Goal: Task Accomplishment & Management: Complete application form

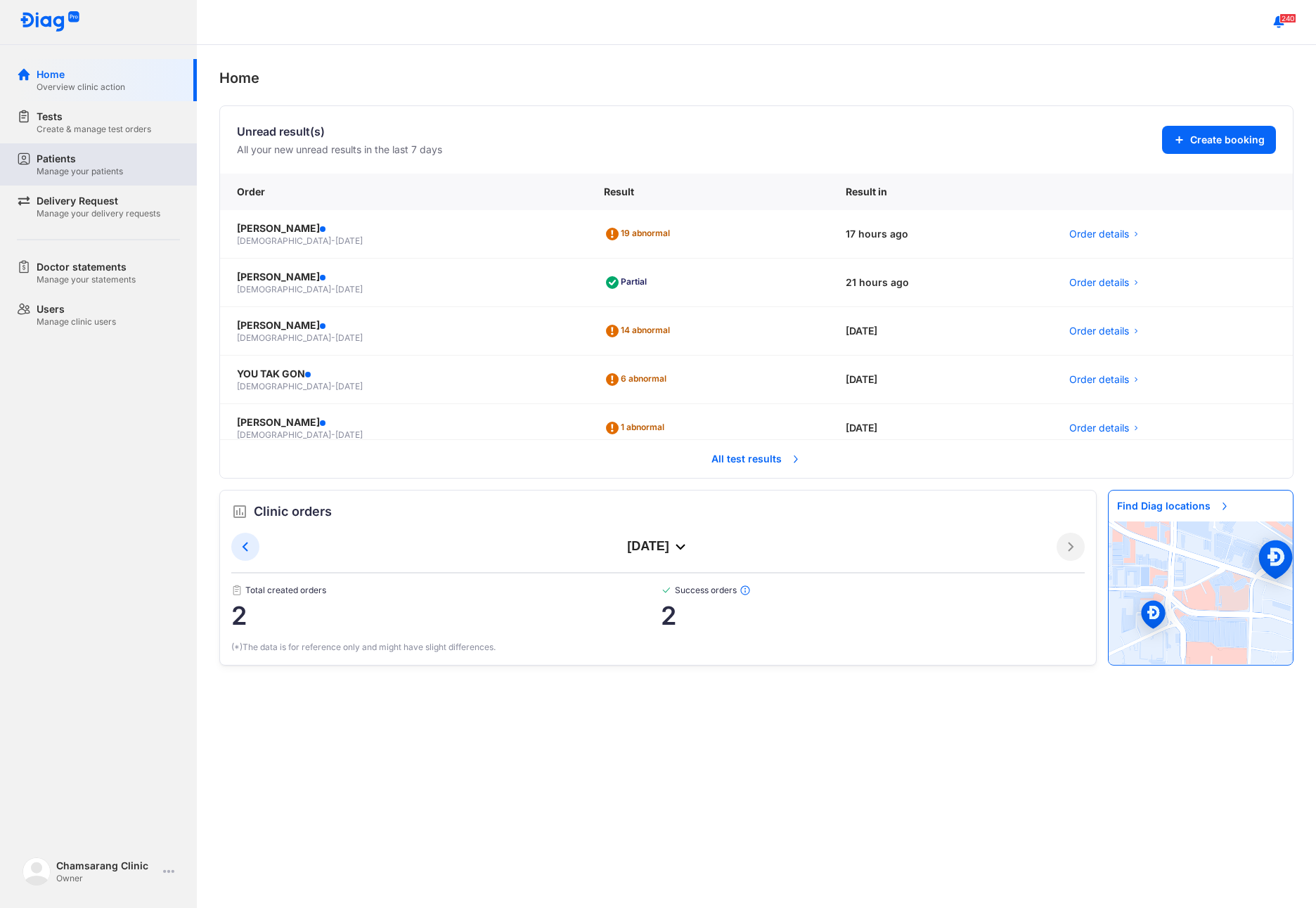
click at [111, 158] on div "Patients" at bounding box center [80, 159] width 86 height 14
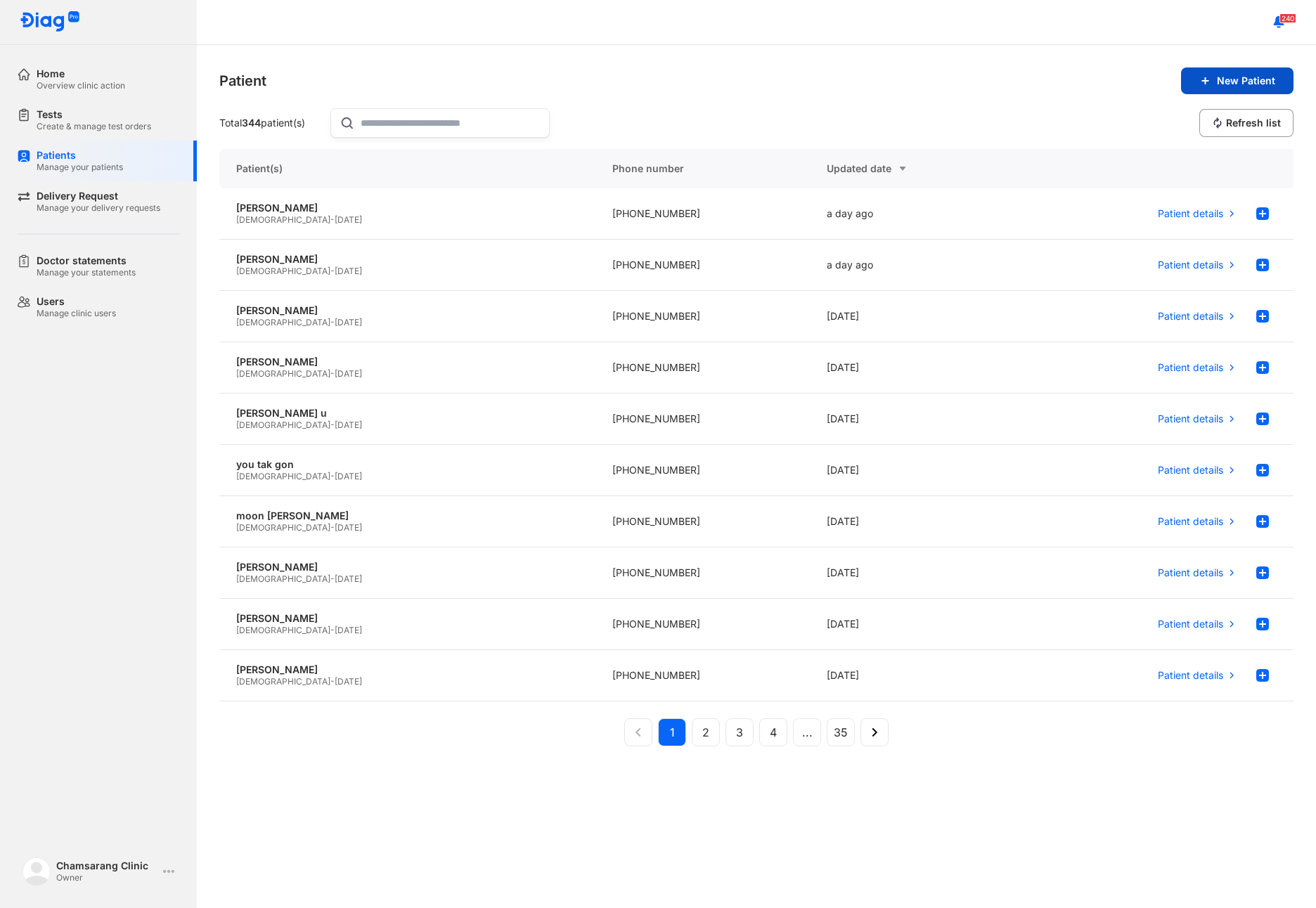
click at [1233, 85] on span "New Patient" at bounding box center [1246, 81] width 58 height 13
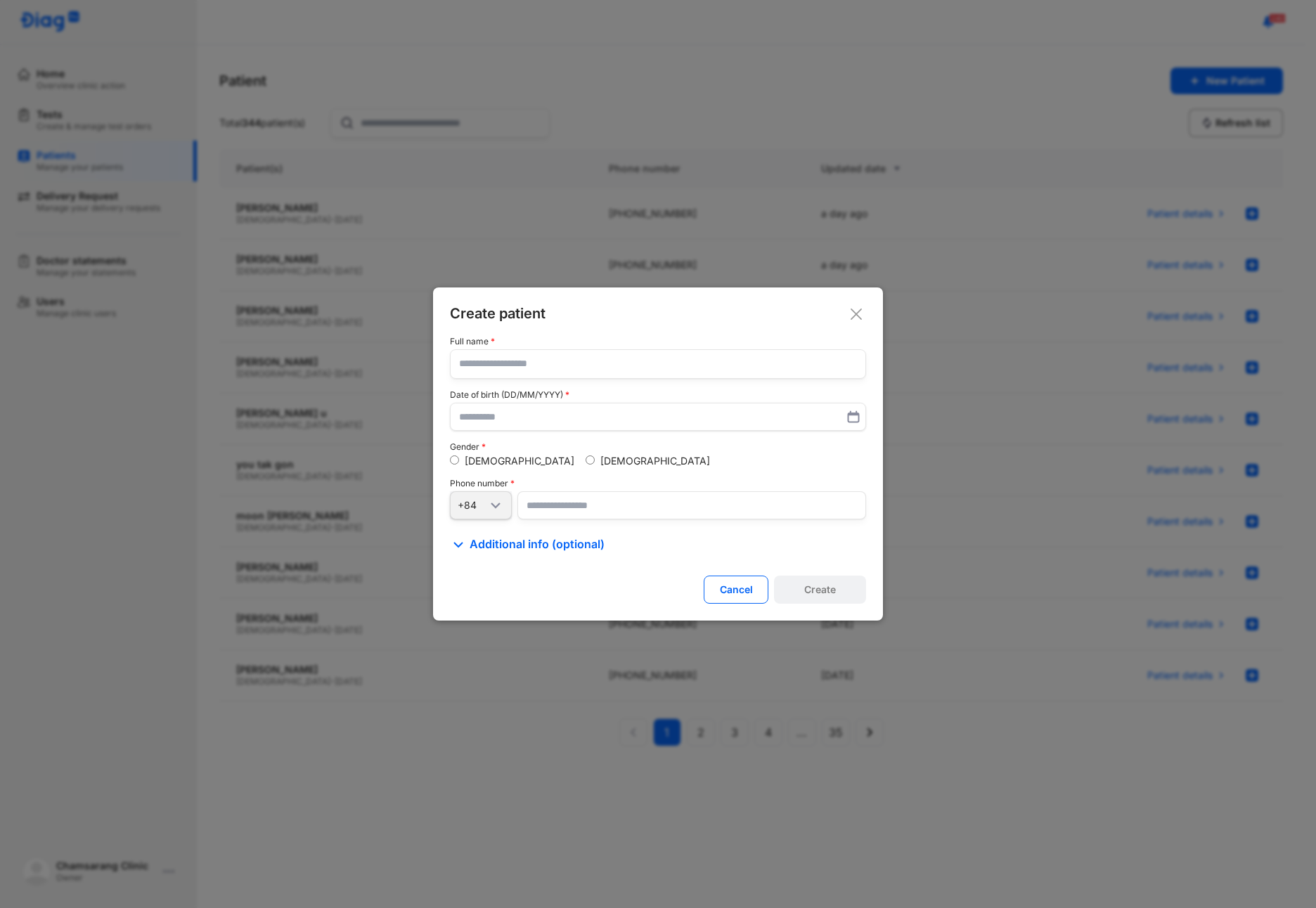
click at [577, 373] on input "text" at bounding box center [658, 363] width 398 height 28
type input "**********"
click at [556, 507] on input "number" at bounding box center [692, 505] width 349 height 28
click at [544, 509] on input "number" at bounding box center [692, 505] width 349 height 28
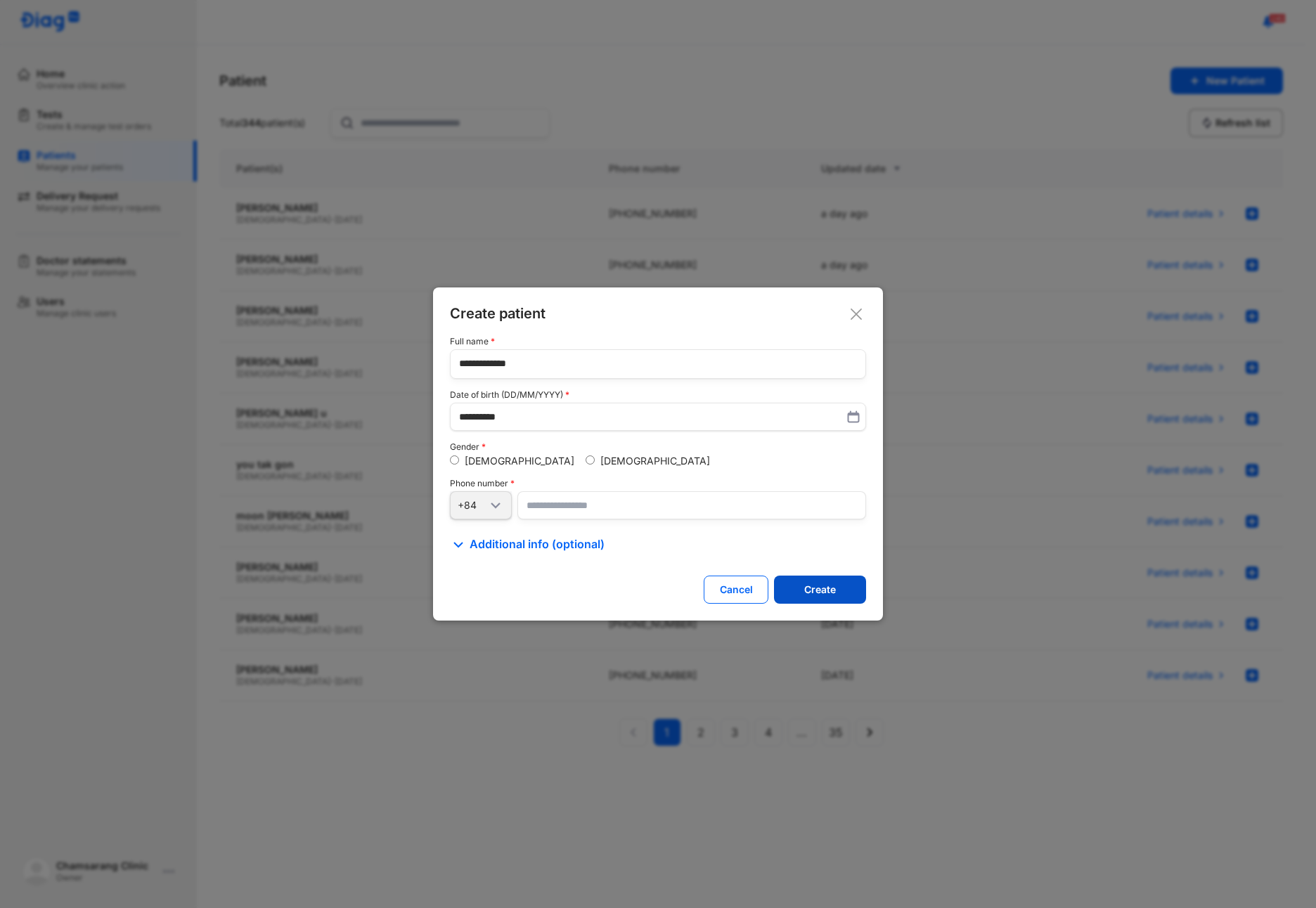
type input "**********"
click at [824, 596] on button "Create" at bounding box center [819, 589] width 92 height 28
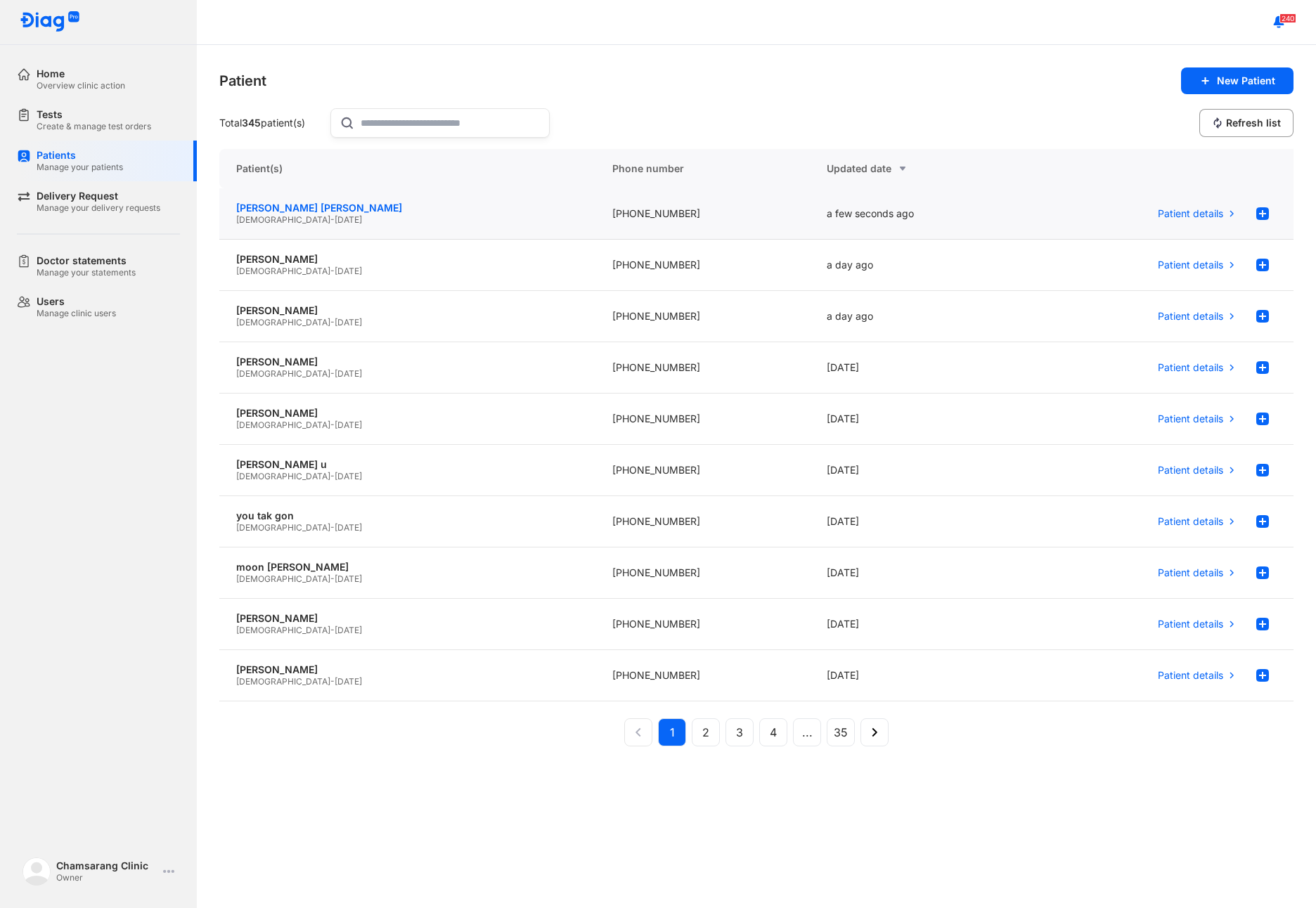
click at [356, 208] on div "kim jung sook" at bounding box center [407, 208] width 343 height 13
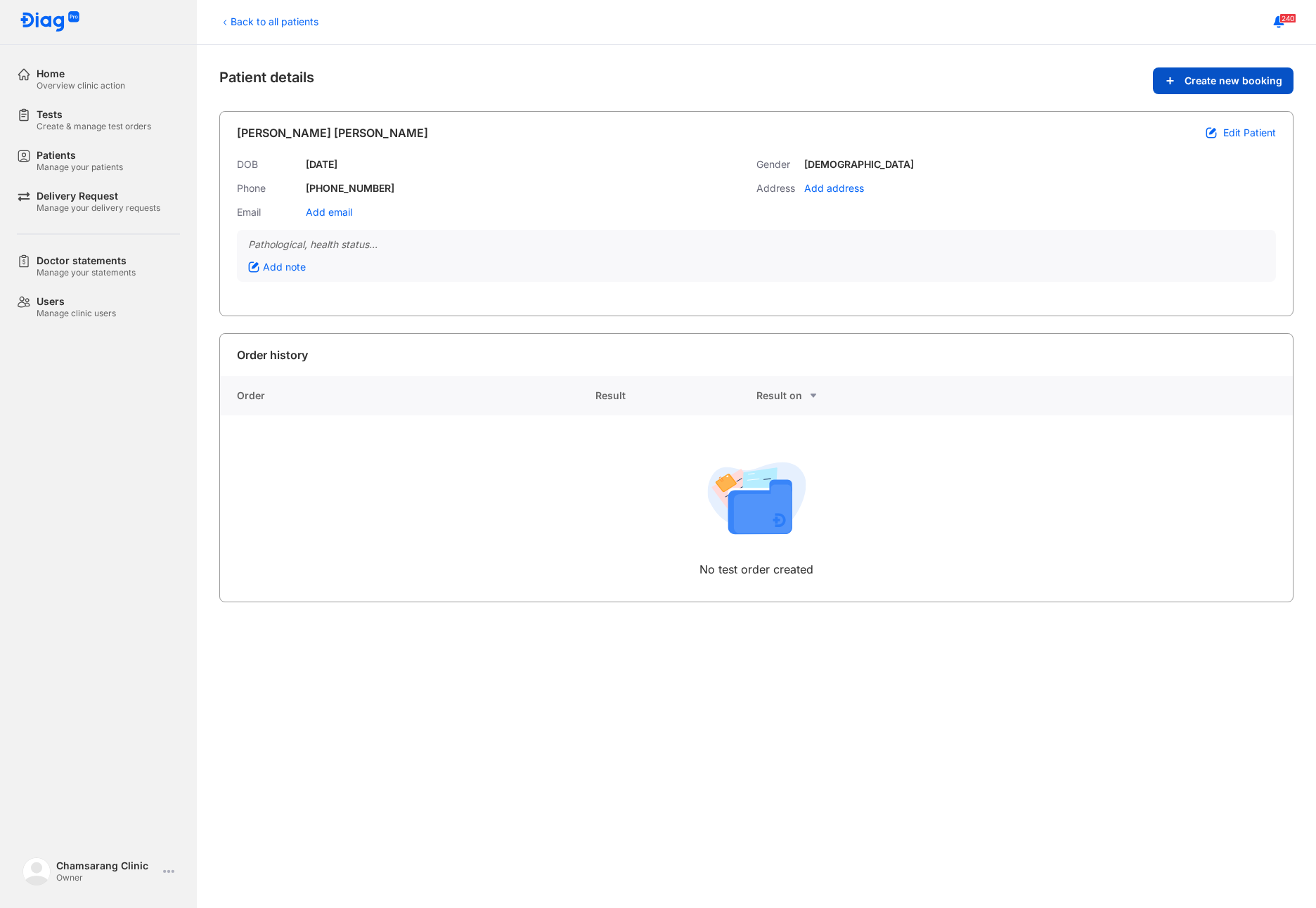
click at [1227, 77] on span "Create new booking" at bounding box center [1233, 81] width 97 height 13
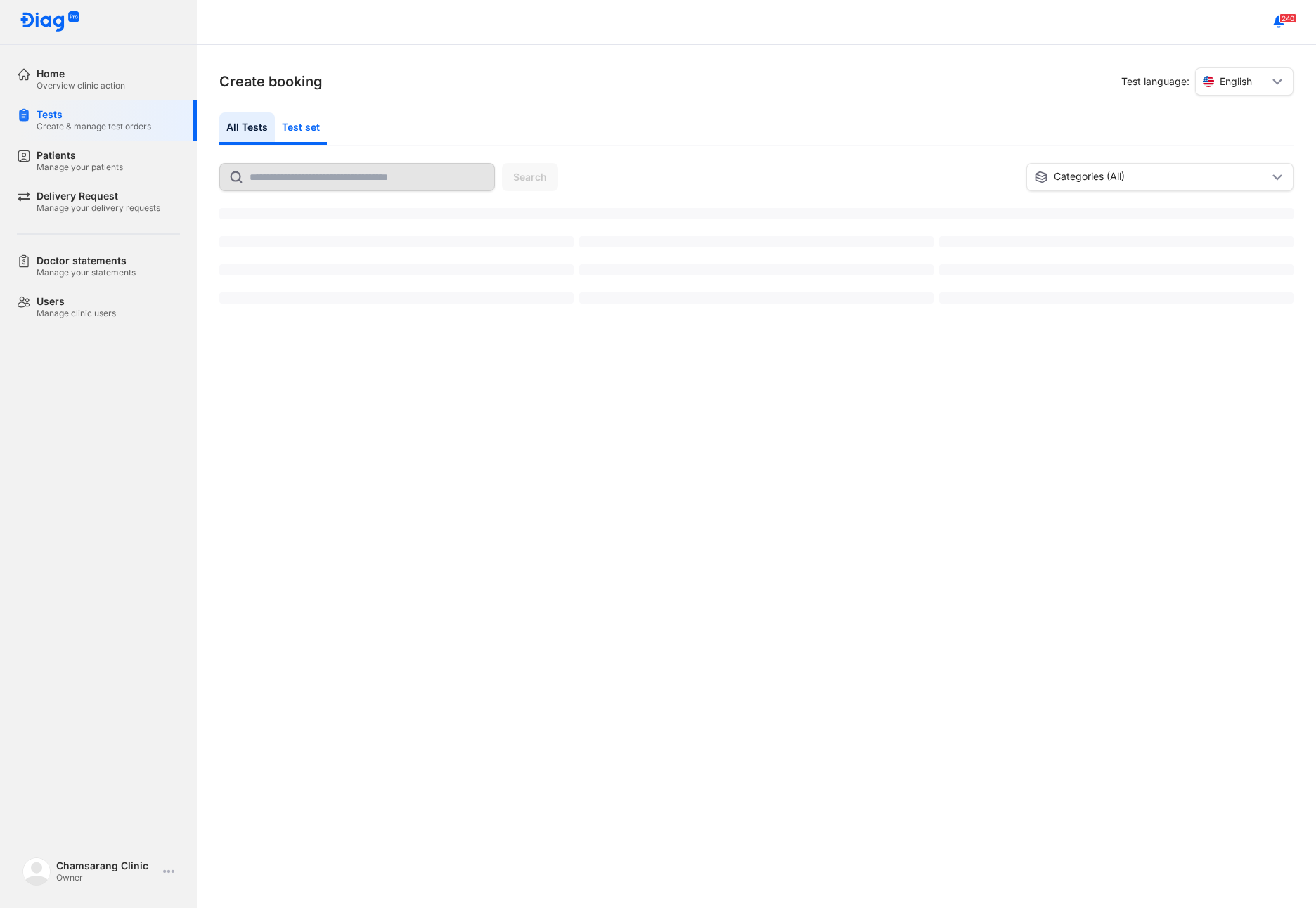
click at [298, 133] on div "Test set" at bounding box center [300, 129] width 52 height 32
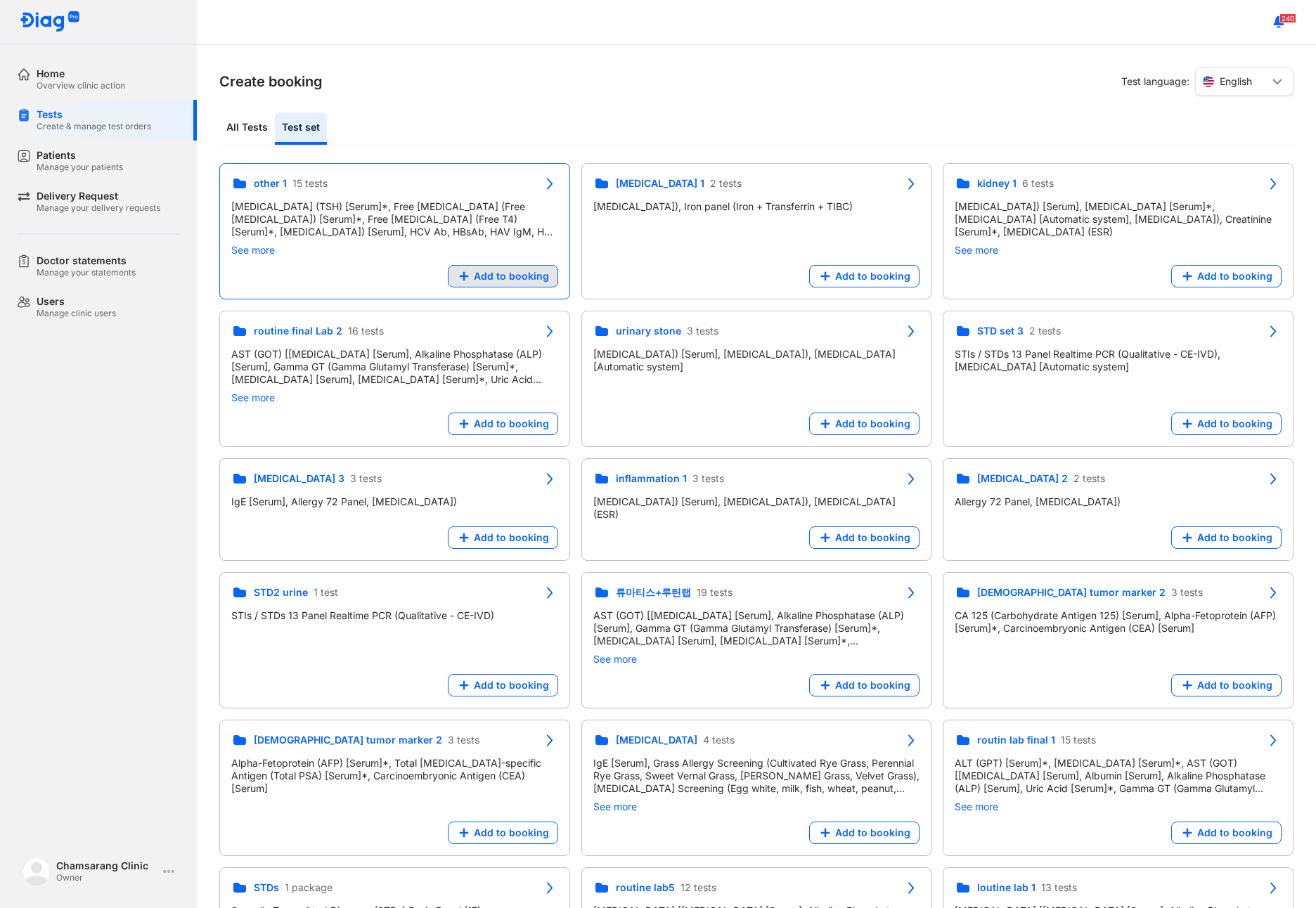
click at [593, 281] on div "Add to booking" at bounding box center [756, 276] width 327 height 22
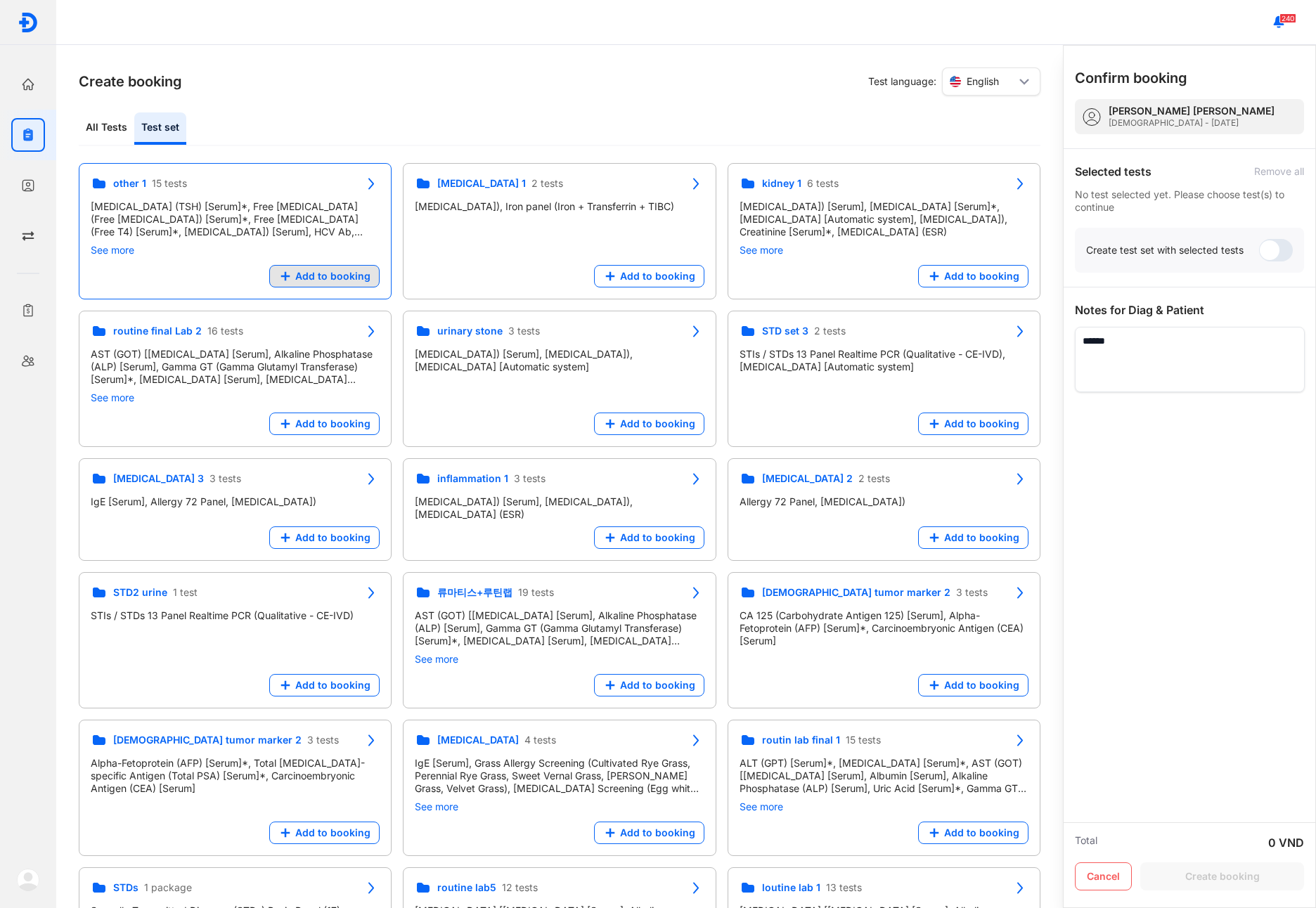
click at [333, 277] on span "Add to booking" at bounding box center [333, 276] width 75 height 13
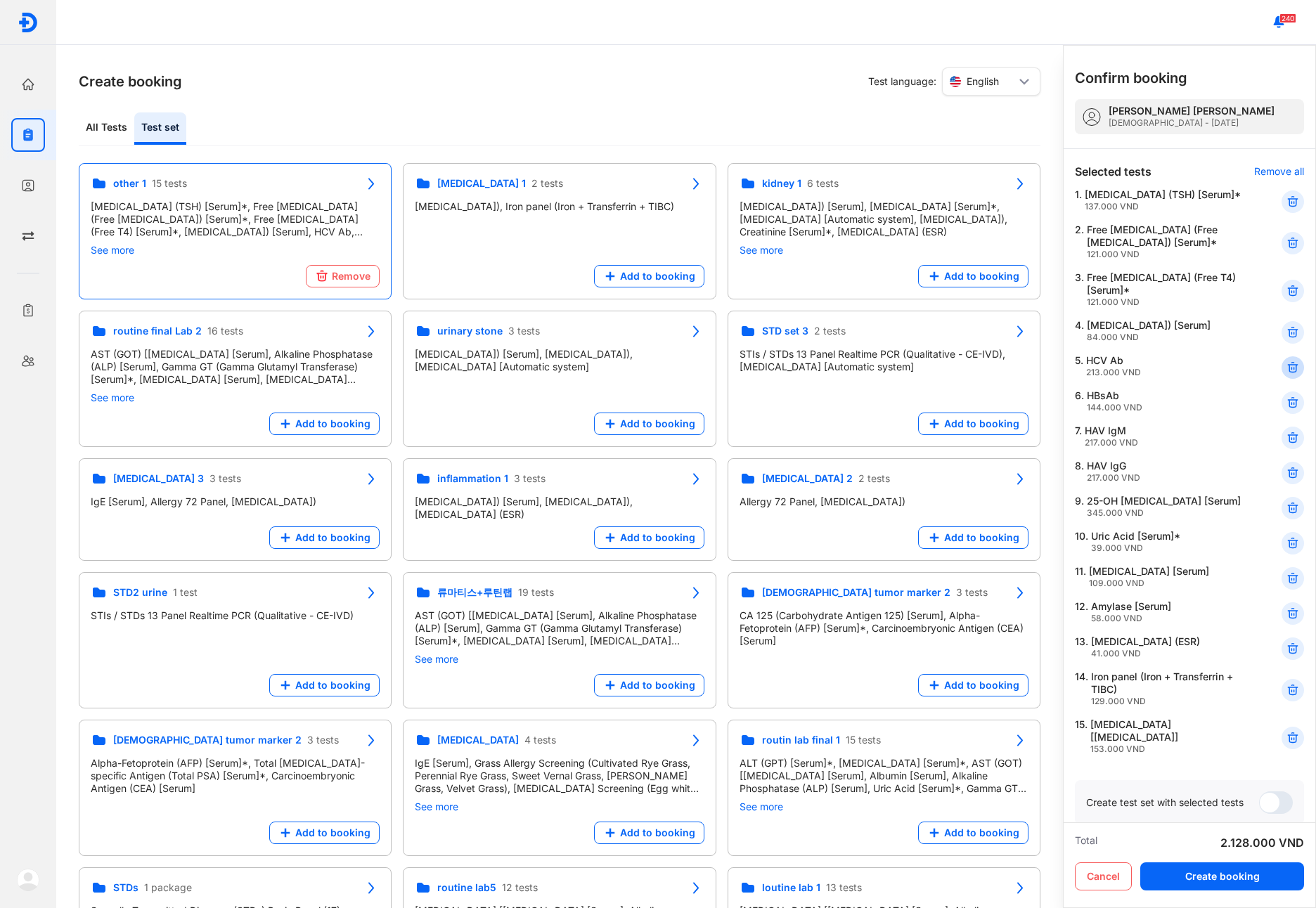
click at [1290, 379] on div at bounding box center [1293, 367] width 22 height 22
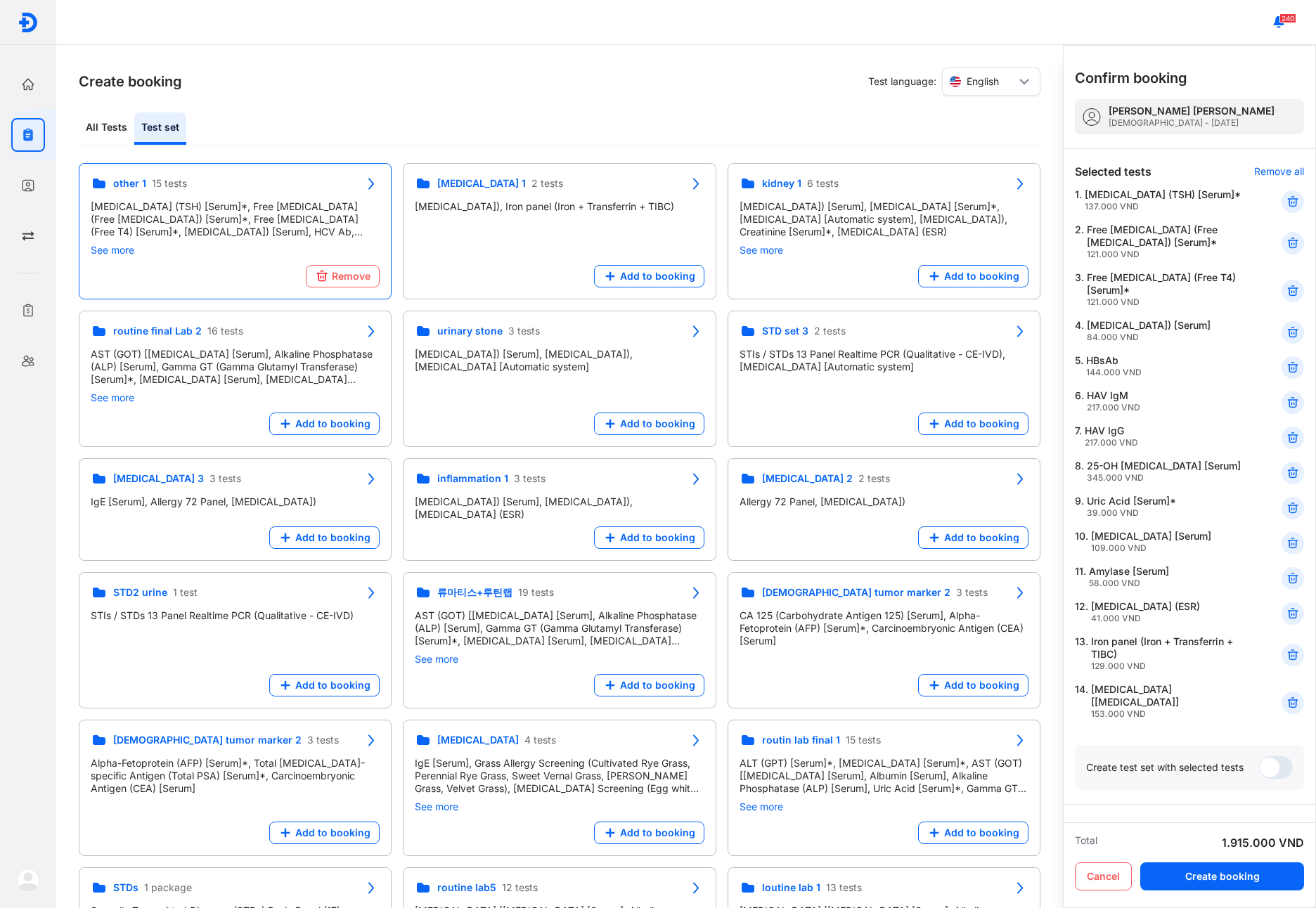
click at [1290, 379] on div at bounding box center [1293, 367] width 22 height 22
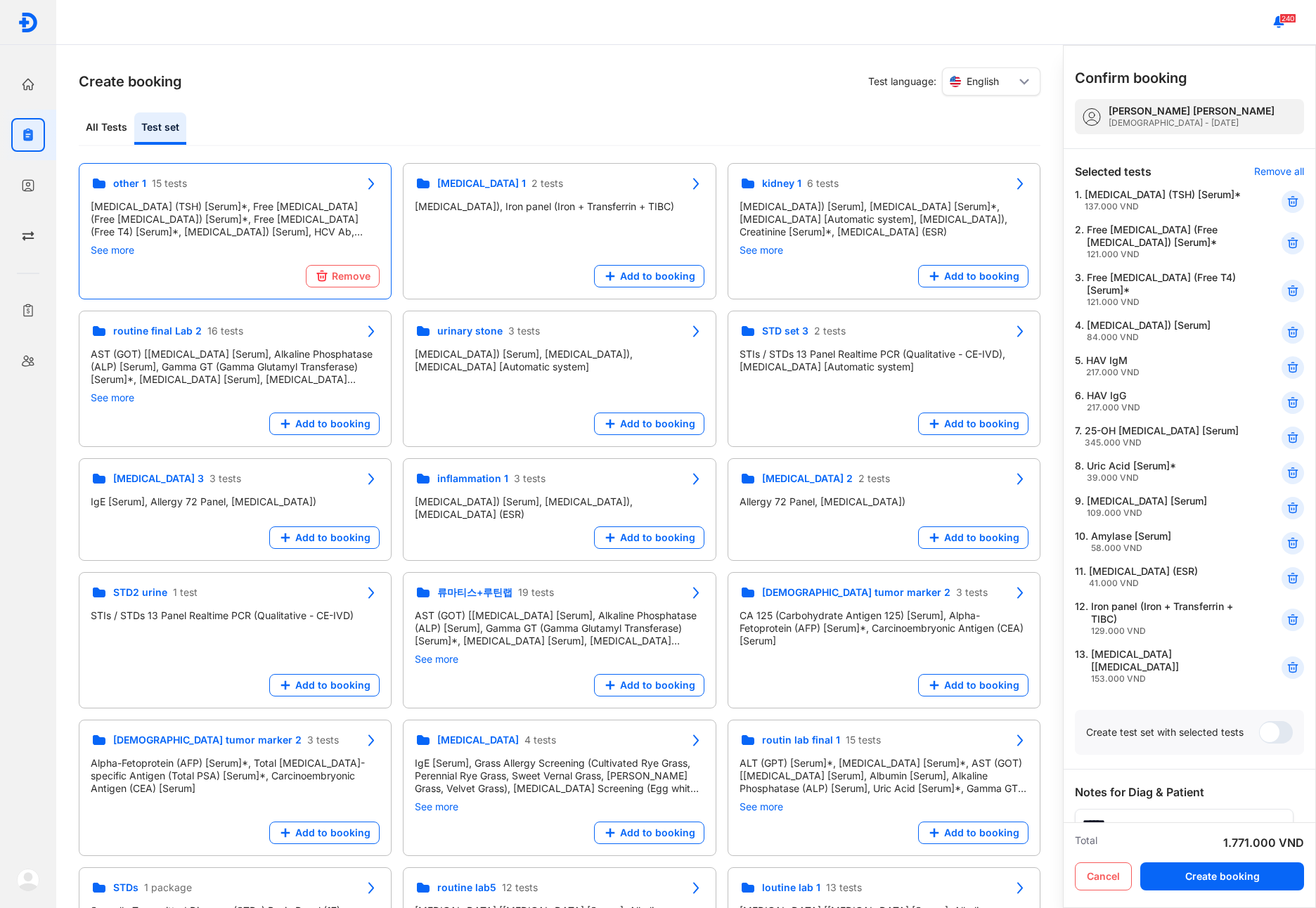
click at [1290, 379] on div at bounding box center [1293, 367] width 22 height 22
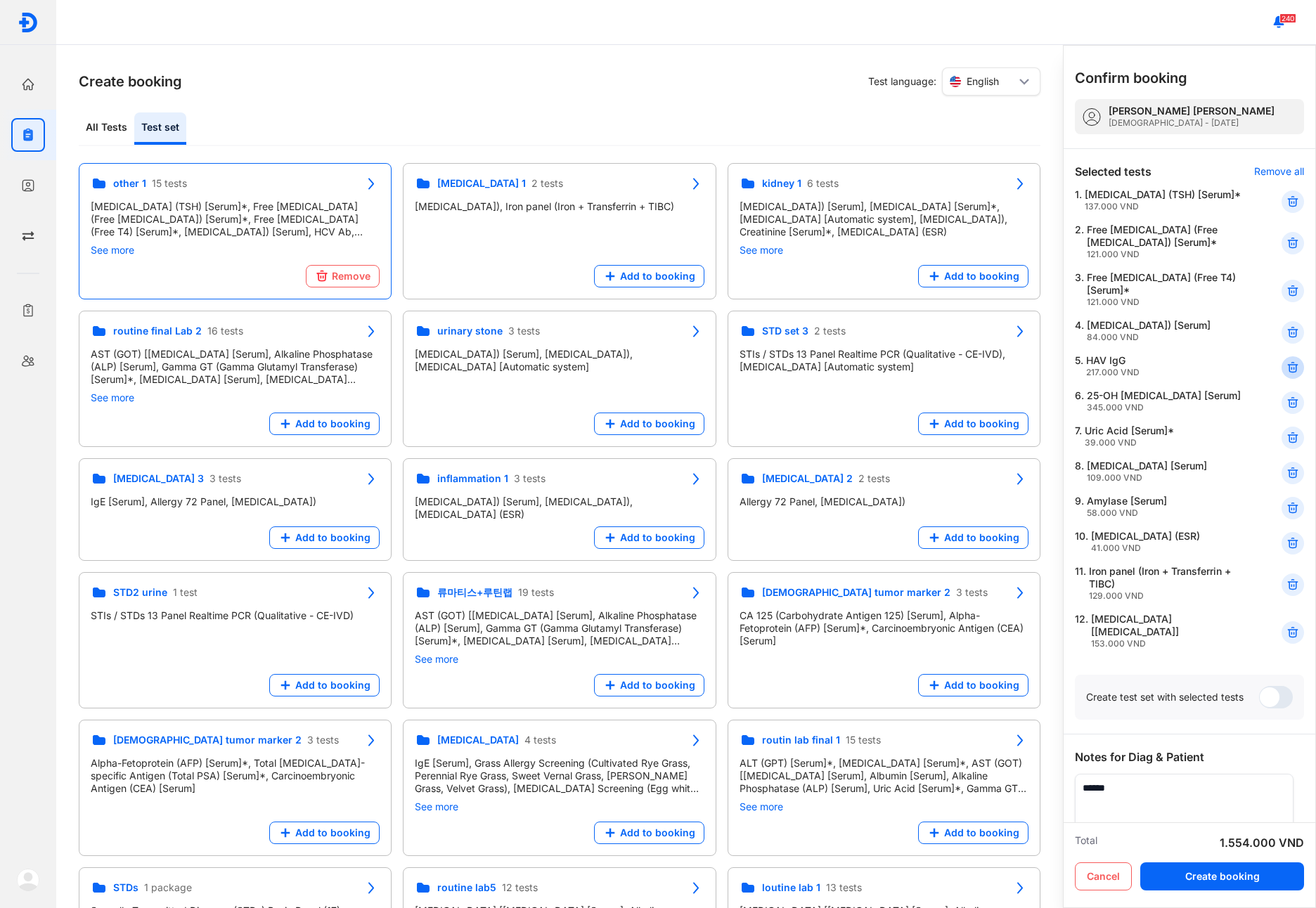
click at [1286, 375] on icon at bounding box center [1293, 368] width 14 height 14
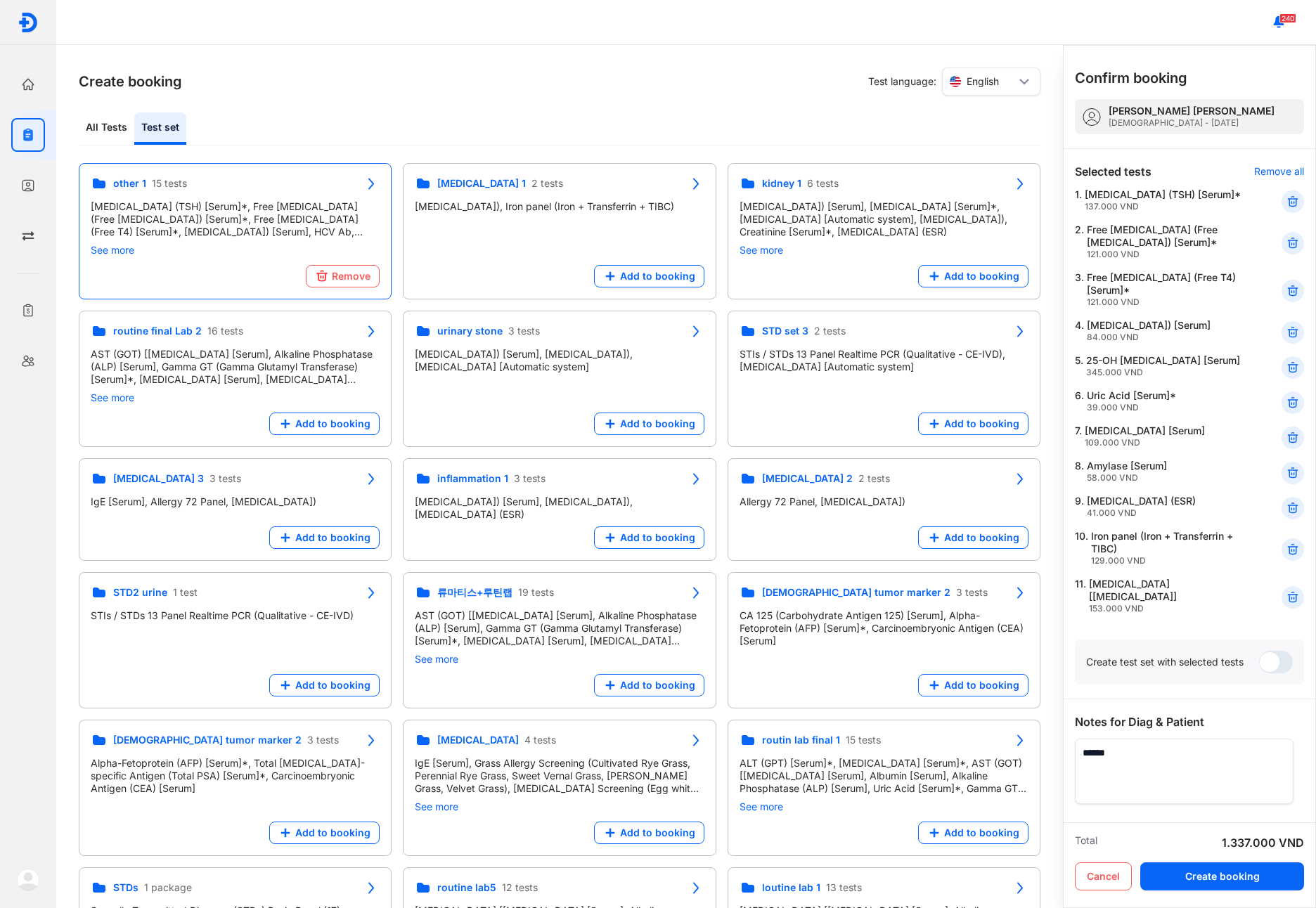
click at [1286, 375] on icon at bounding box center [1293, 368] width 14 height 14
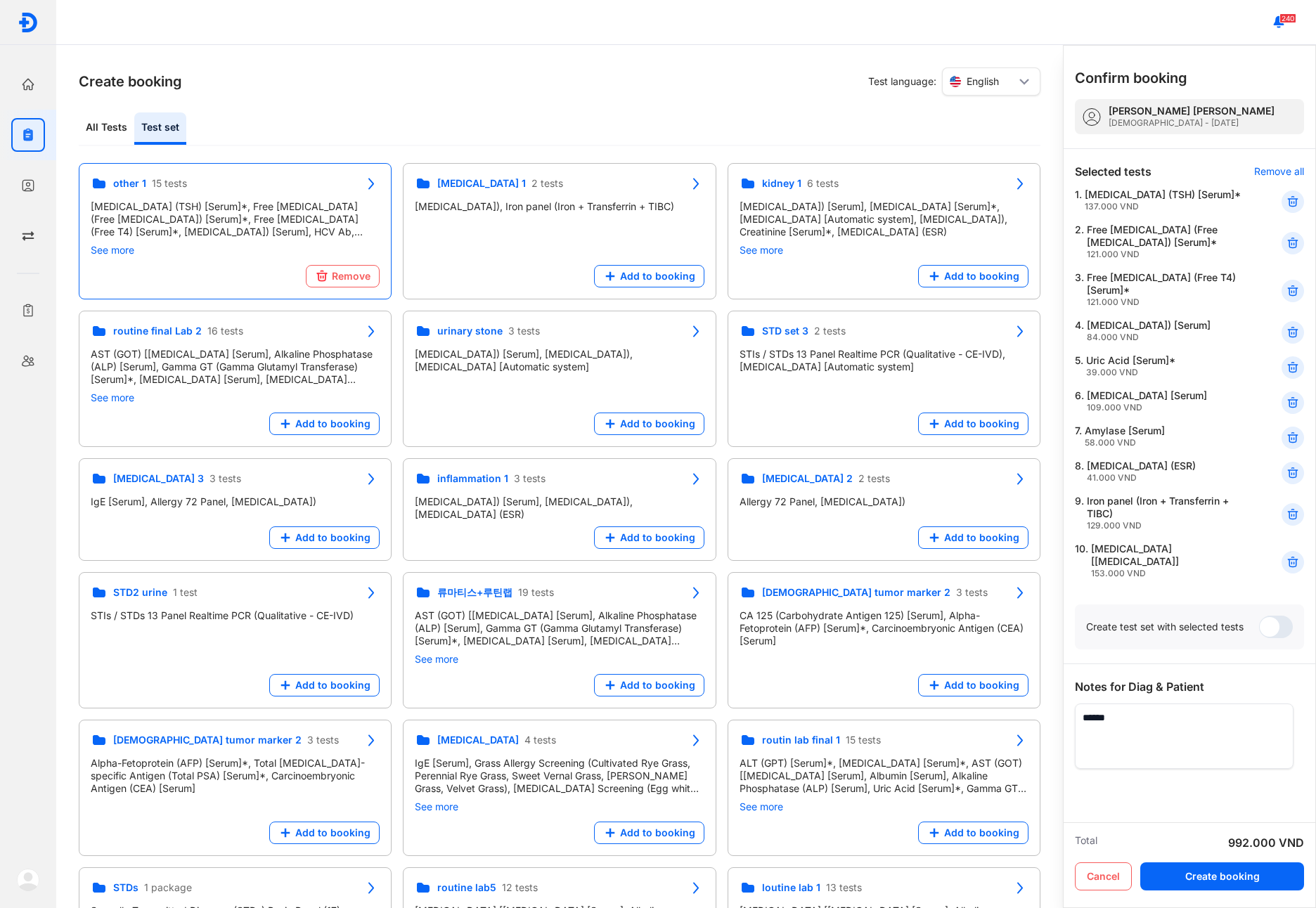
click at [1286, 375] on icon at bounding box center [1293, 368] width 14 height 14
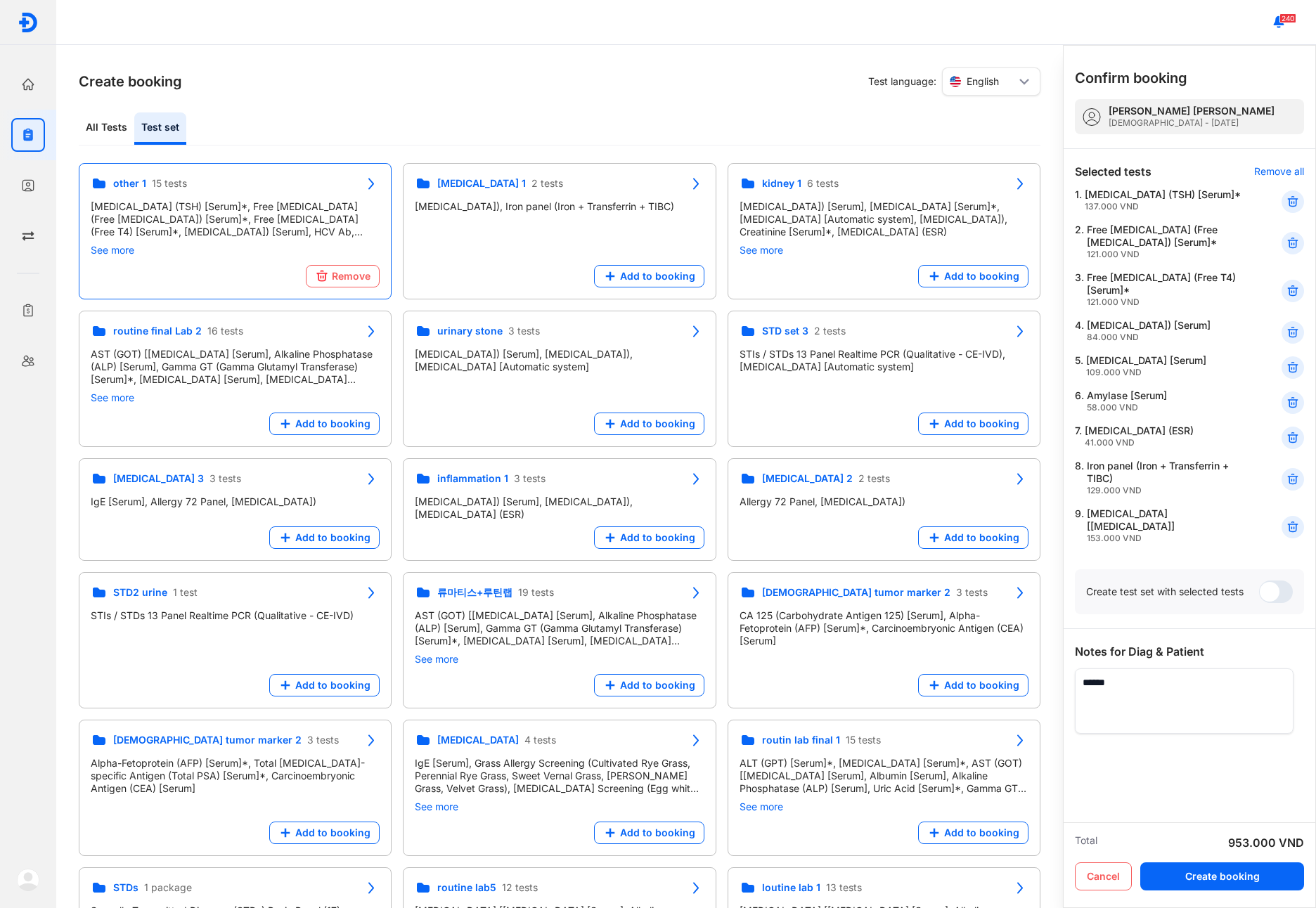
click at [1286, 375] on icon at bounding box center [1293, 368] width 14 height 14
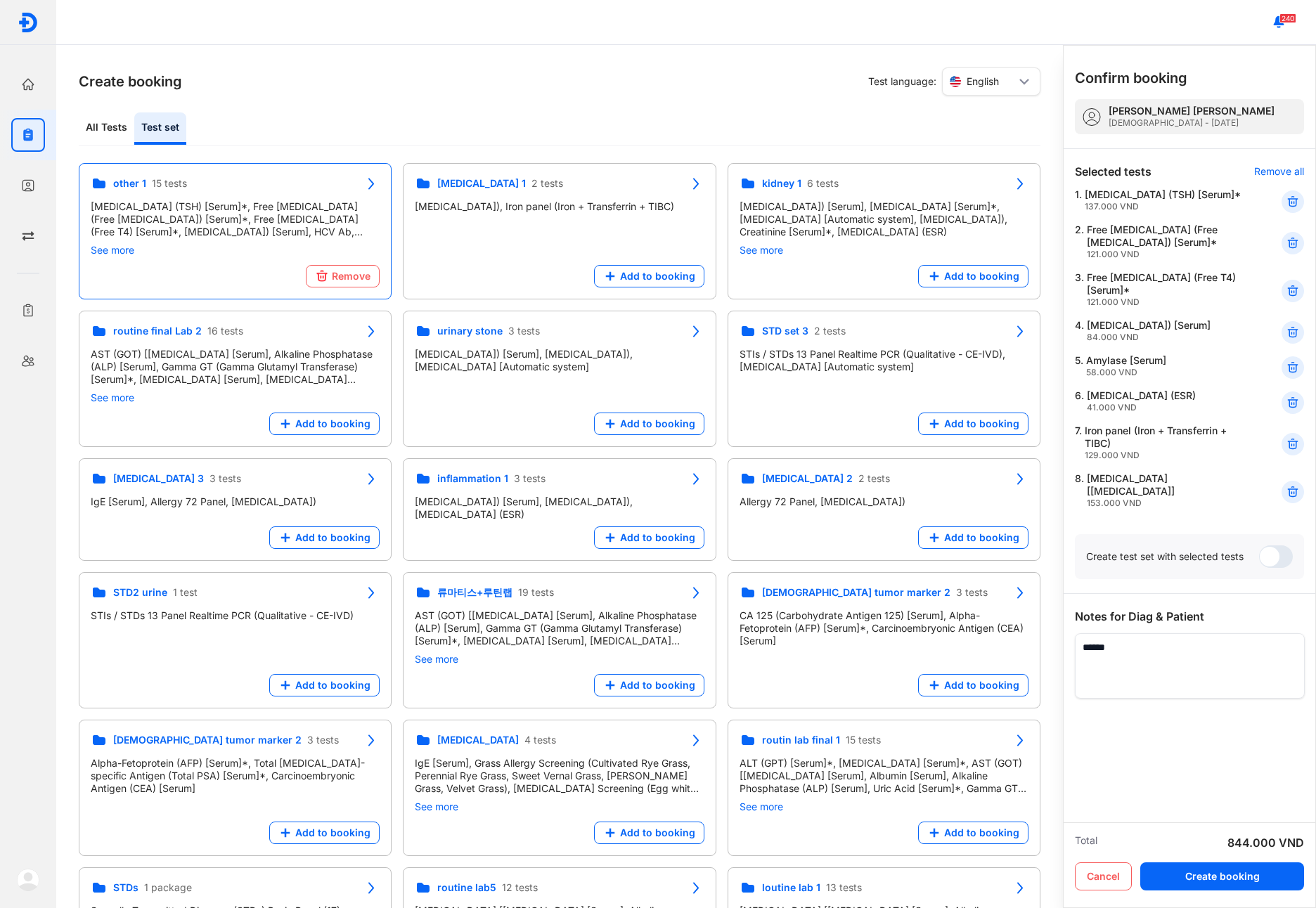
click at [1285, 379] on div at bounding box center [1293, 367] width 22 height 22
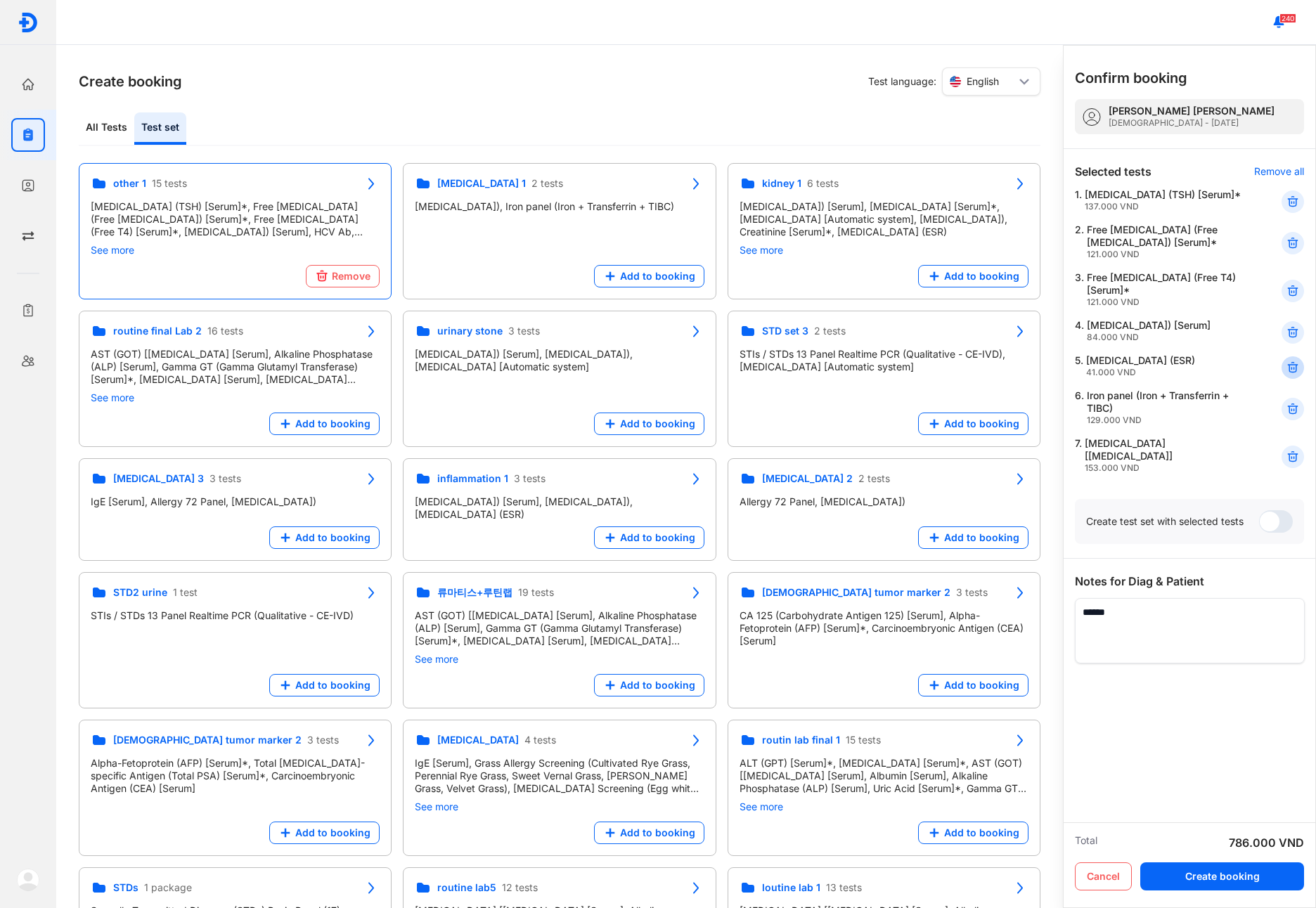
click at [1288, 375] on icon at bounding box center [1293, 368] width 14 height 14
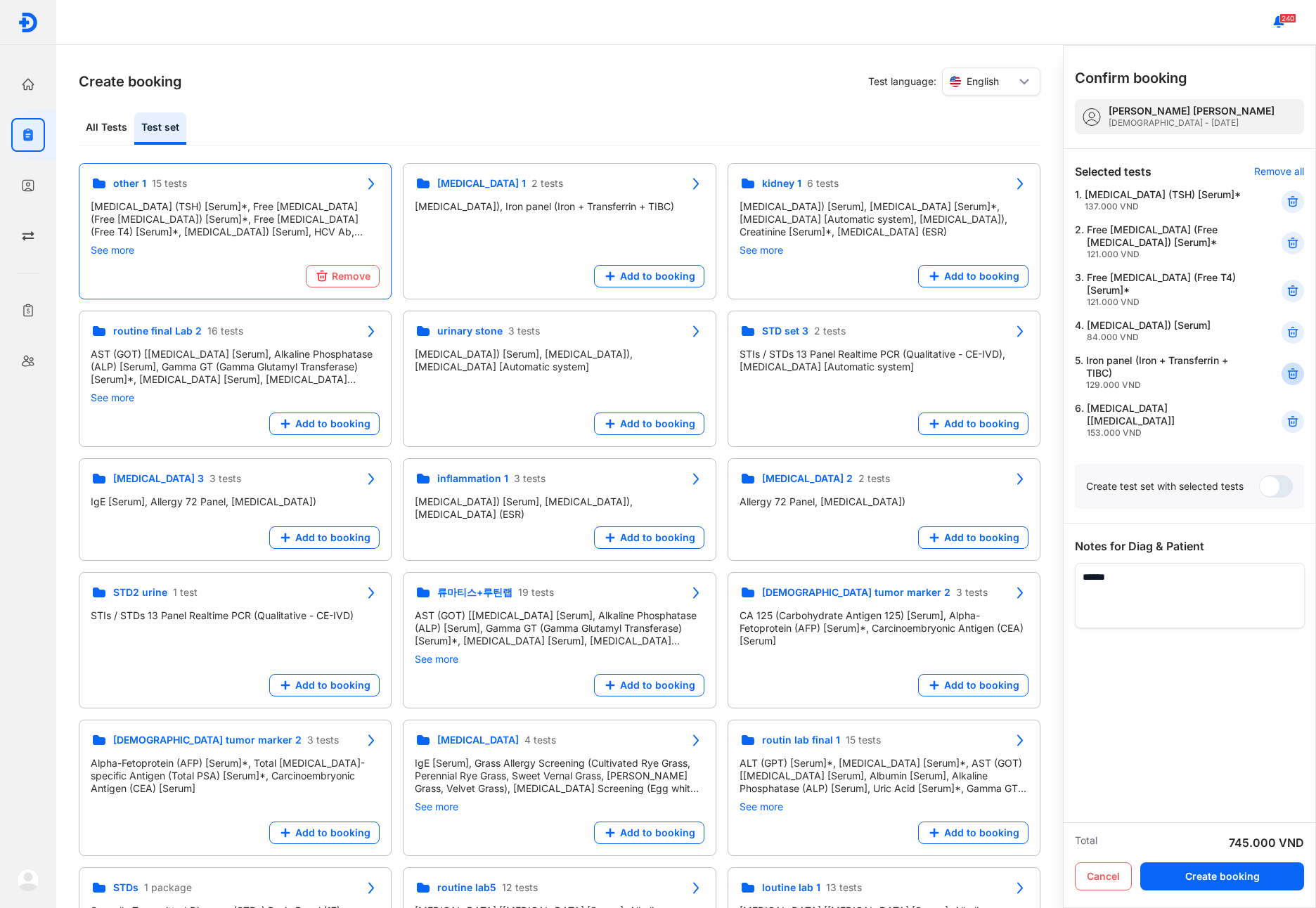
click at [1289, 381] on icon at bounding box center [1293, 375] width 14 height 14
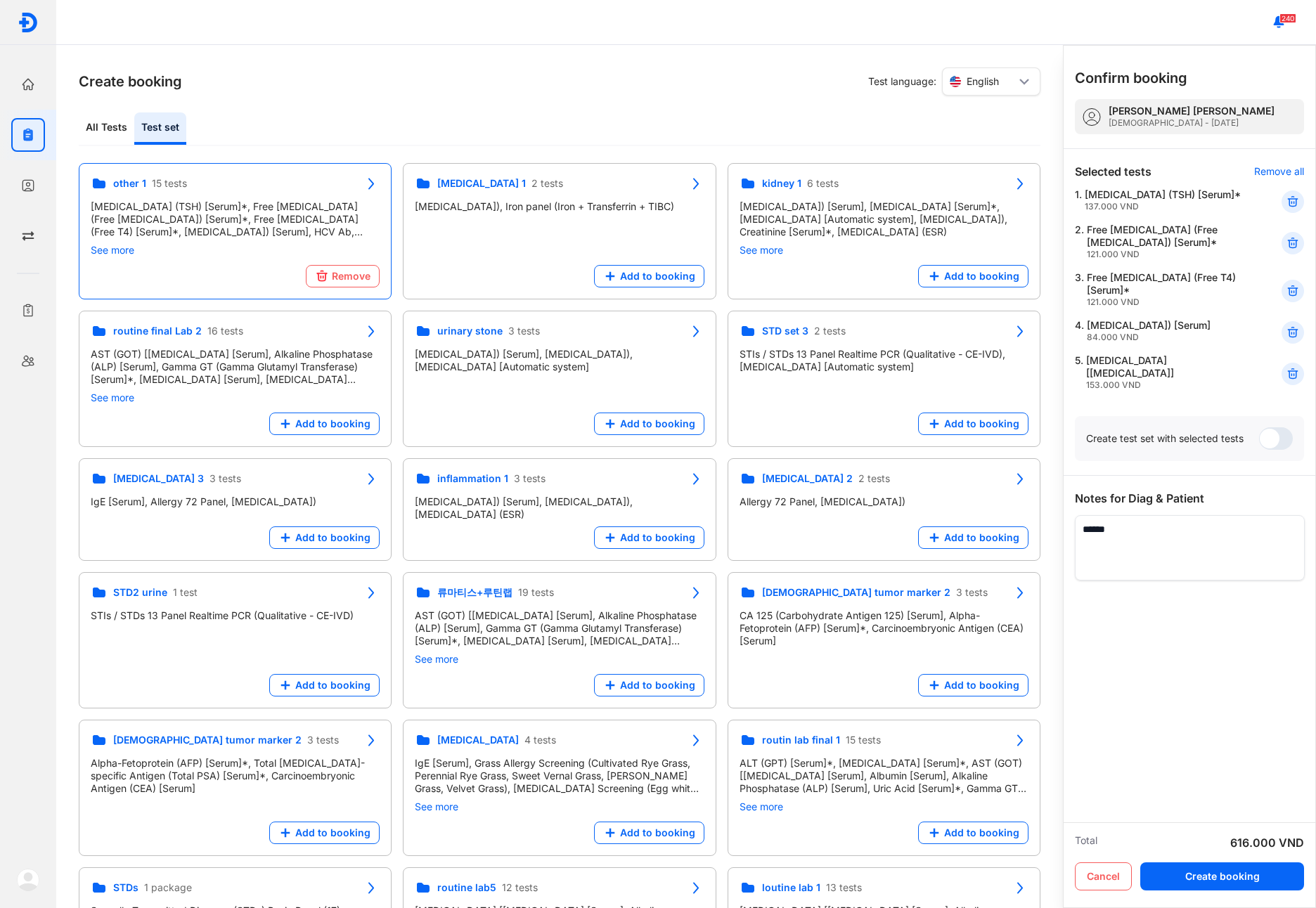
click at [1289, 381] on icon at bounding box center [1293, 375] width 14 height 14
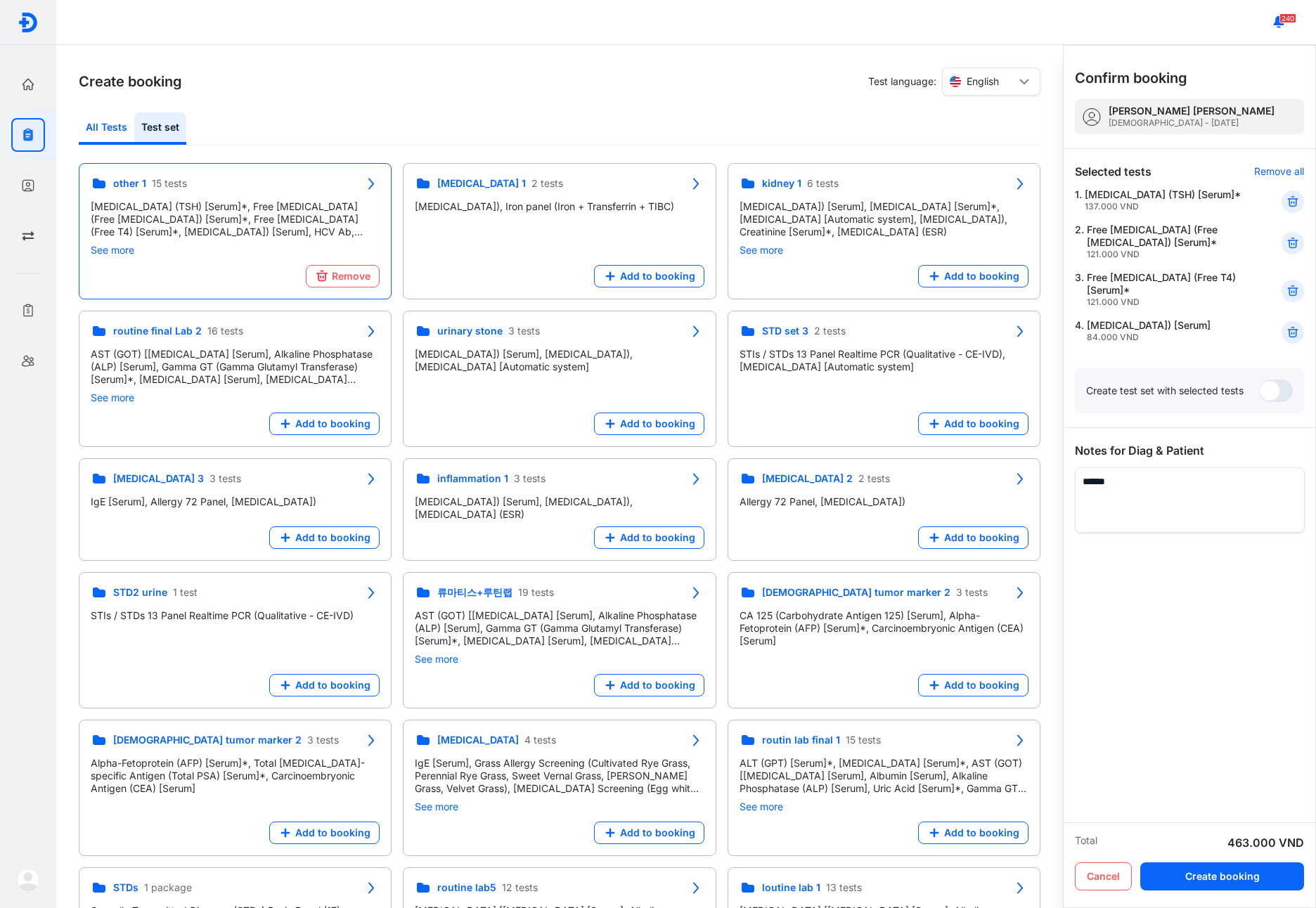
click at [105, 130] on div "All Tests" at bounding box center [107, 129] width 56 height 32
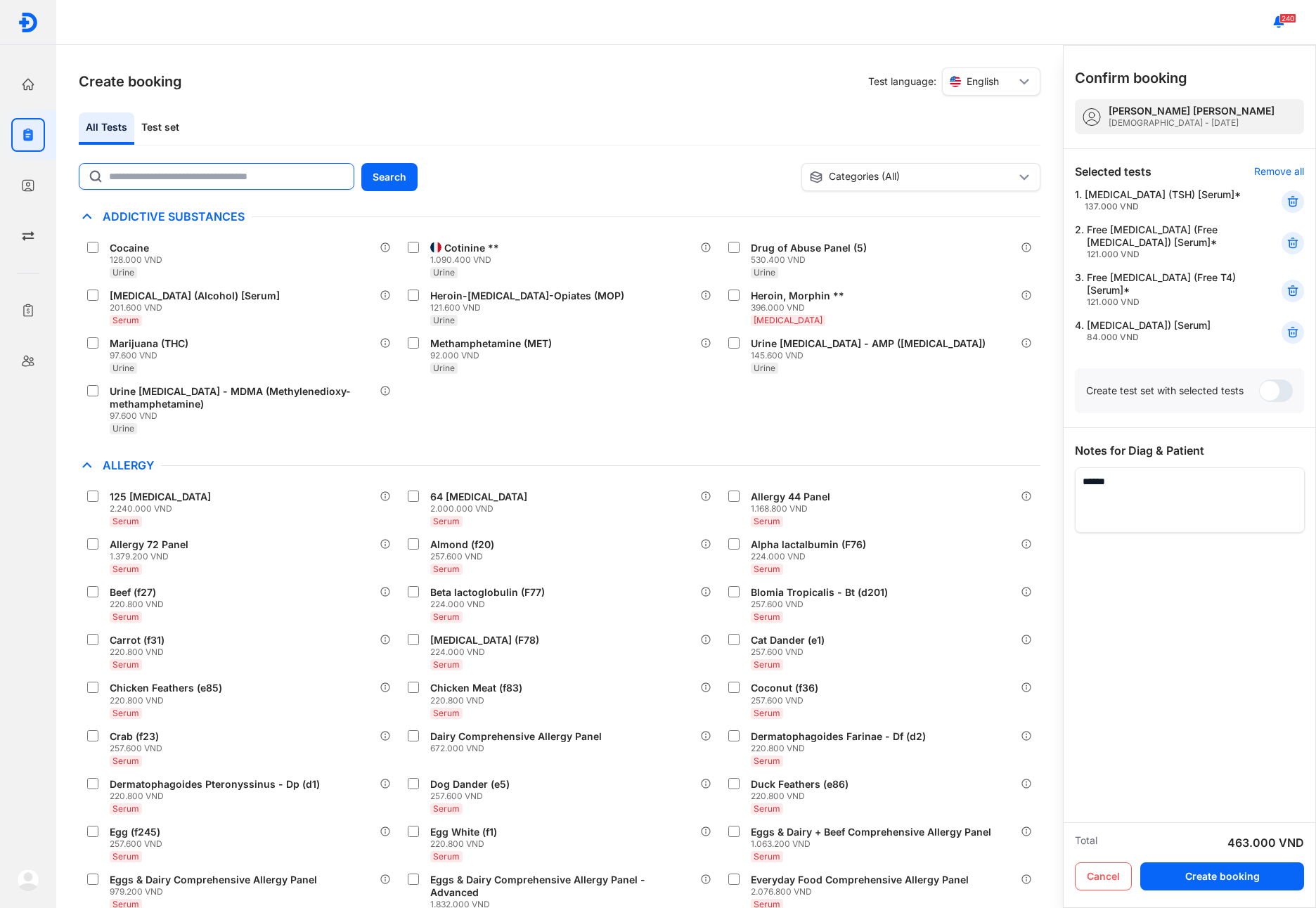
click at [178, 185] on input "text" at bounding box center [227, 176] width 236 height 26
type input "***"
click at [403, 186] on button "Search" at bounding box center [390, 176] width 56 height 28
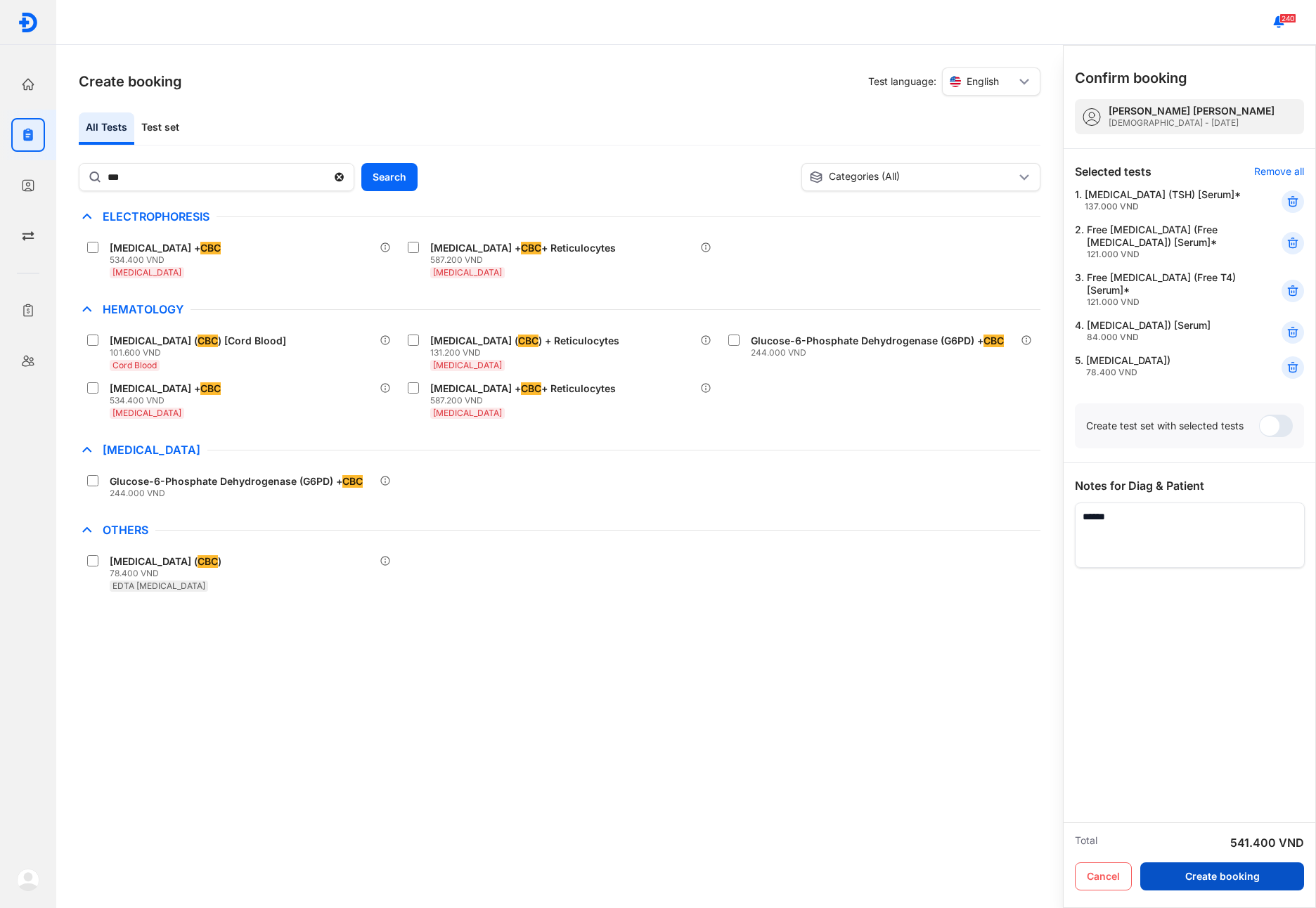
click at [1254, 877] on button "Create booking" at bounding box center [1222, 876] width 164 height 28
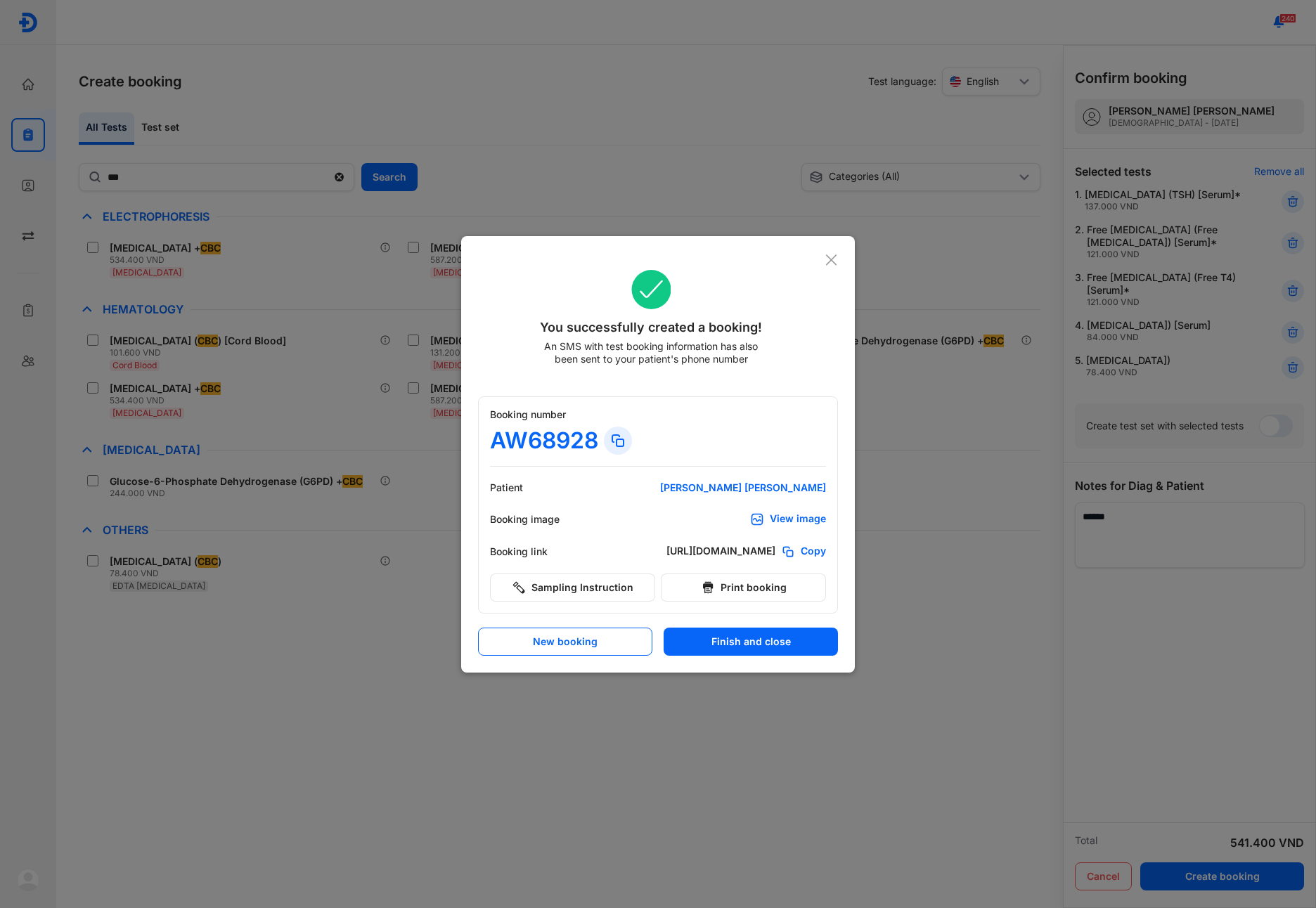
click at [727, 650] on button "Finish and close" at bounding box center [751, 641] width 174 height 28
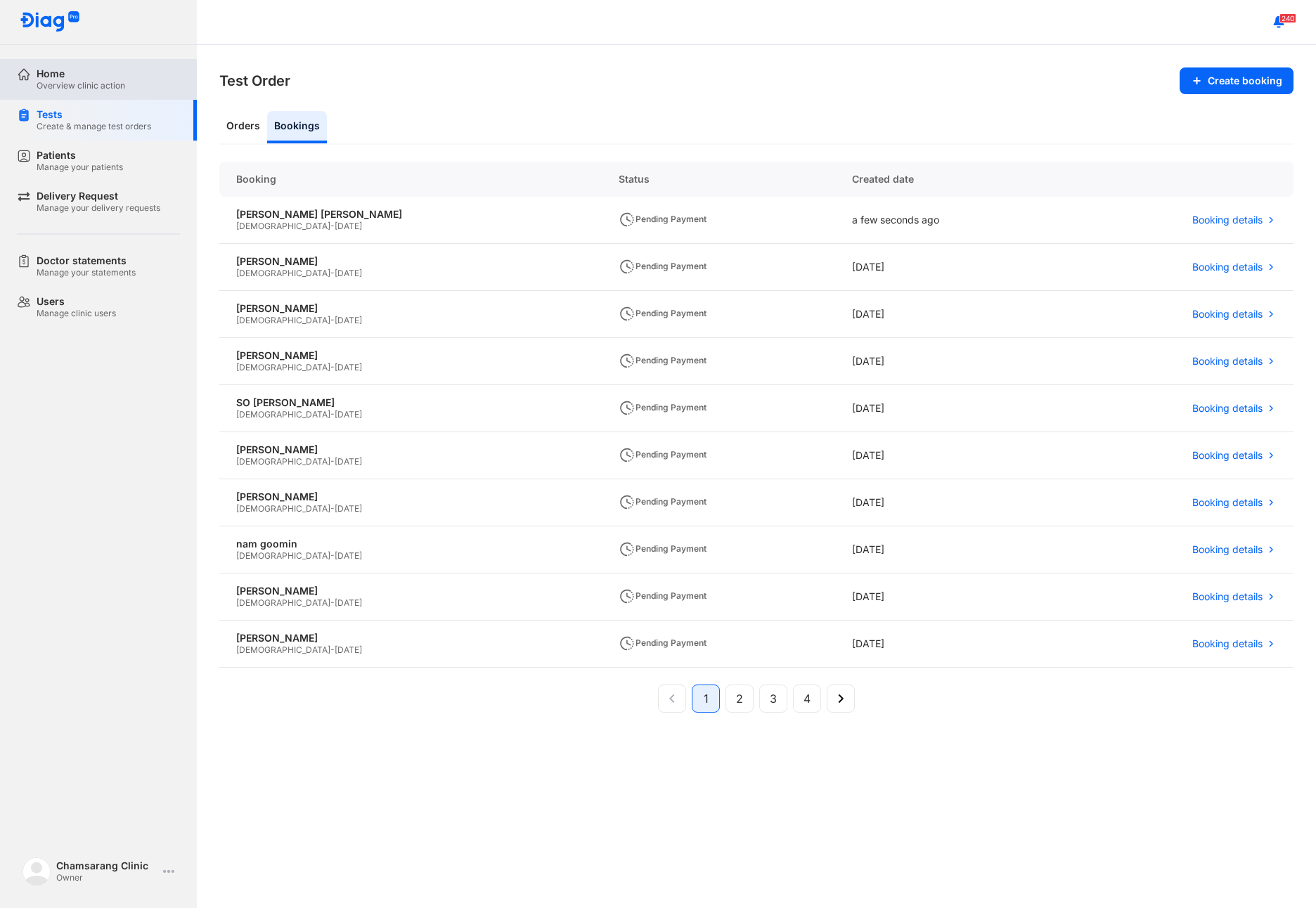
click at [56, 73] on div "Home" at bounding box center [81, 74] width 89 height 13
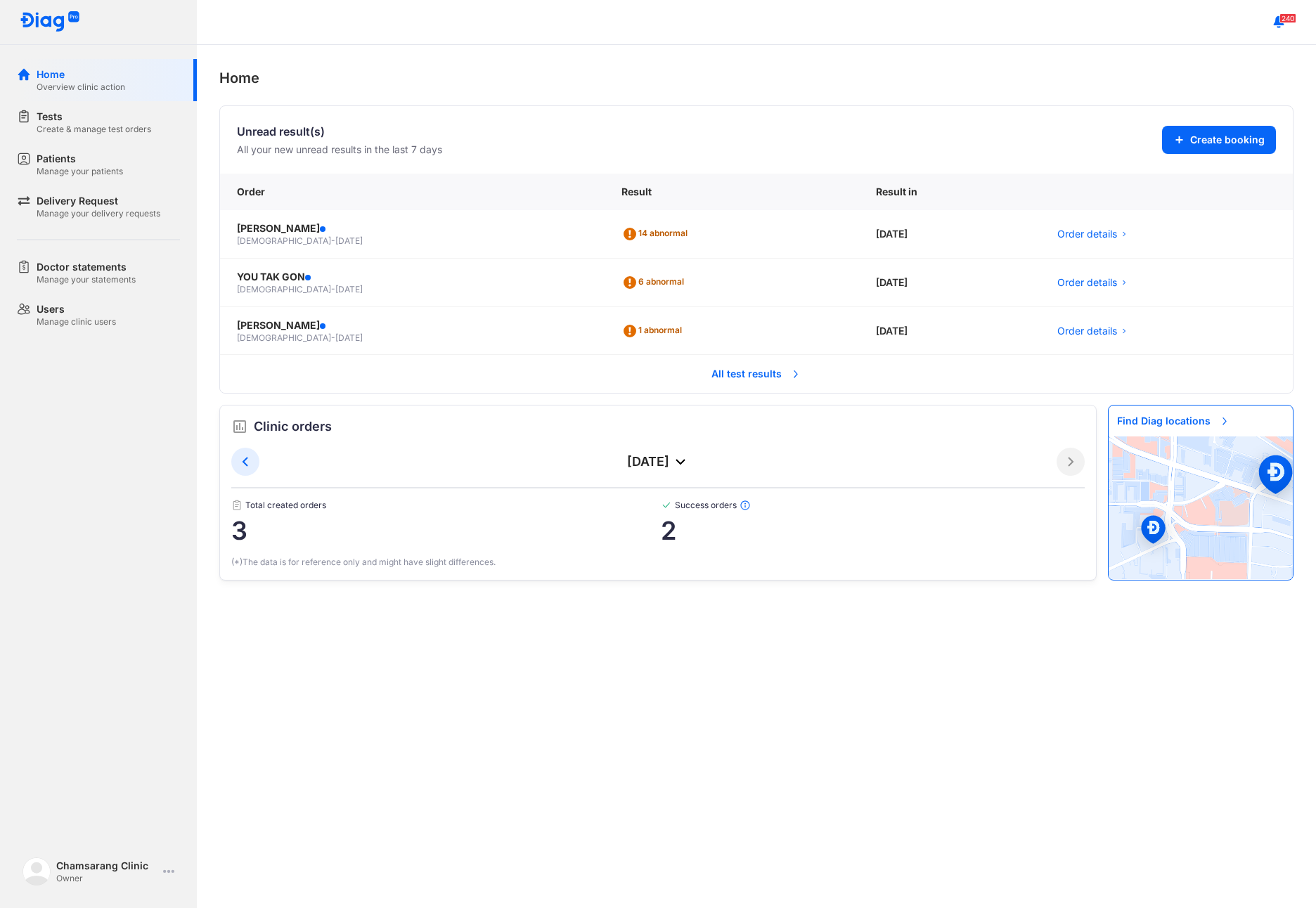
click at [759, 379] on span "All test results" at bounding box center [756, 374] width 107 height 31
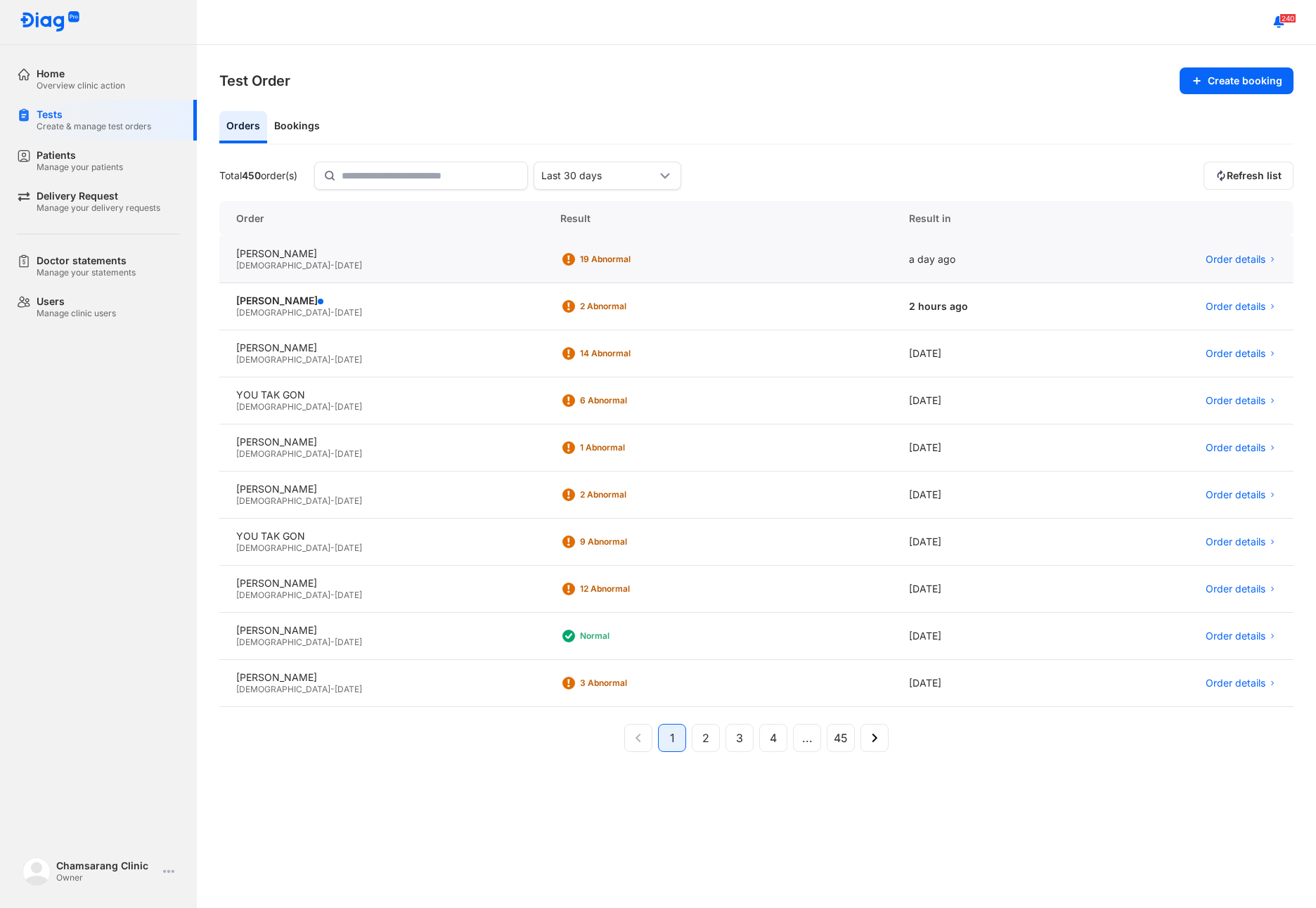
click at [328, 267] on div "Male - 26/07/1979" at bounding box center [382, 266] width 291 height 11
click at [345, 310] on div "Male - 03/07/1975" at bounding box center [382, 313] width 291 height 11
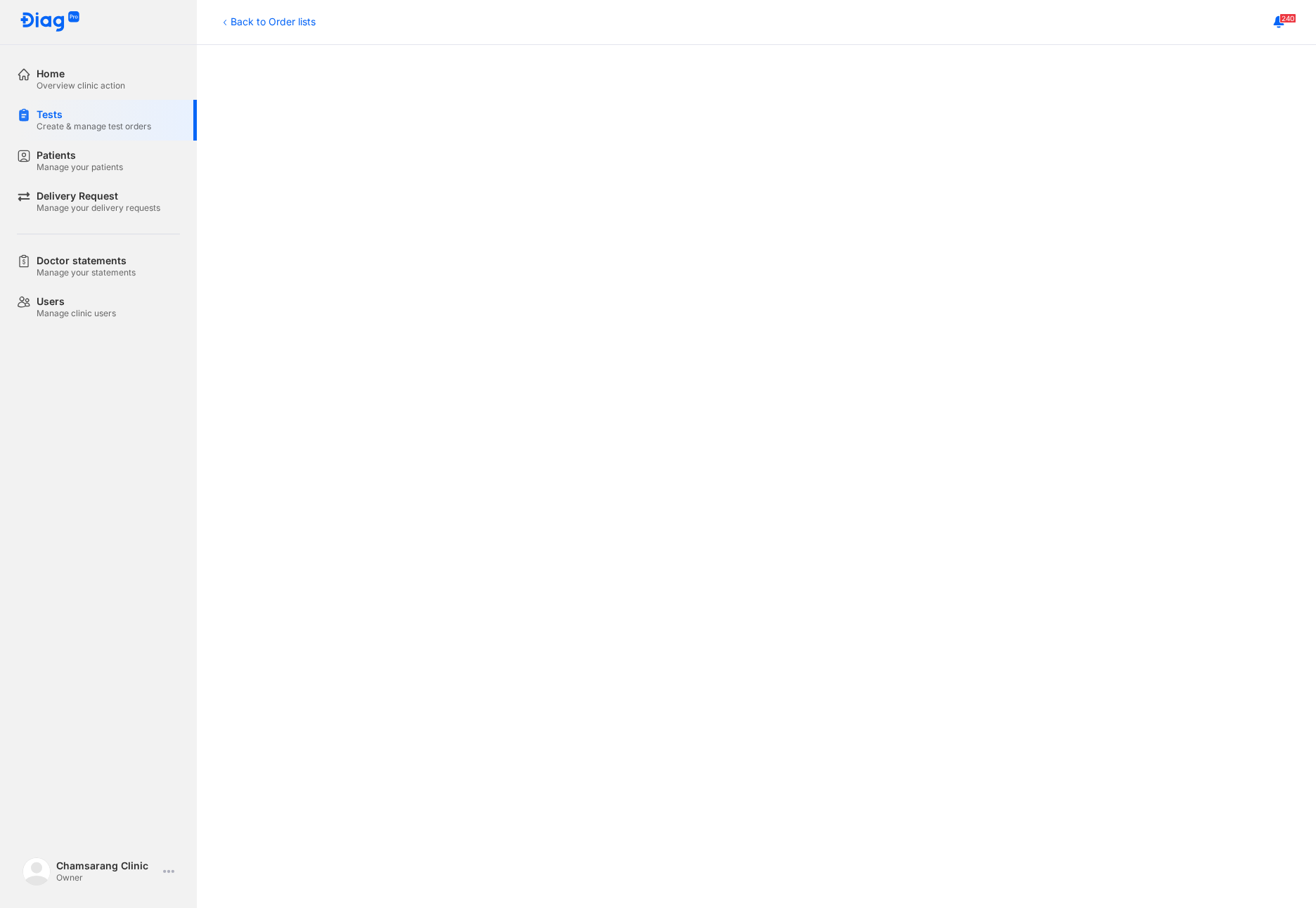
scroll to position [234, 0]
